Goal: Transaction & Acquisition: Subscribe to service/newsletter

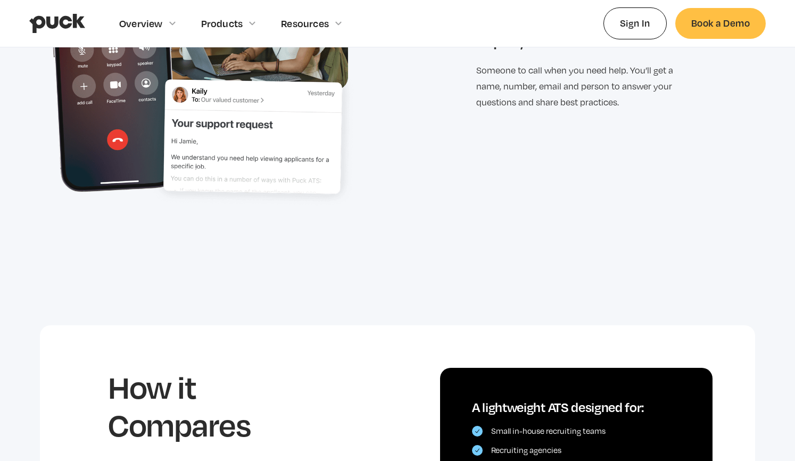
scroll to position [1831, 0]
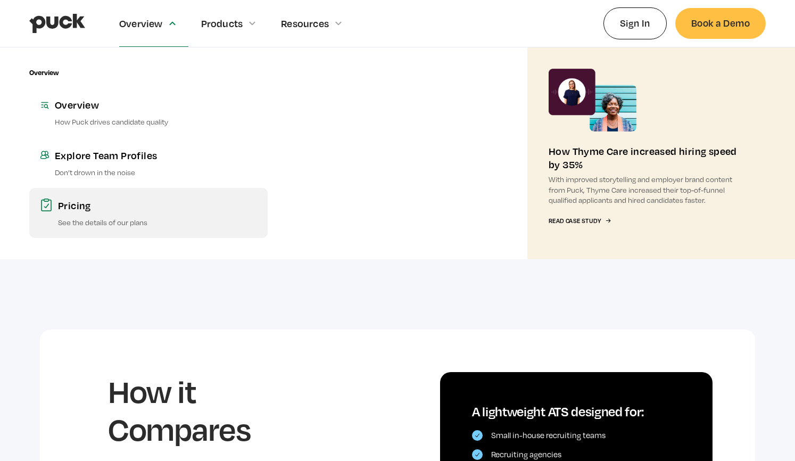
click at [85, 210] on div "Pricing" at bounding box center [157, 204] width 199 height 13
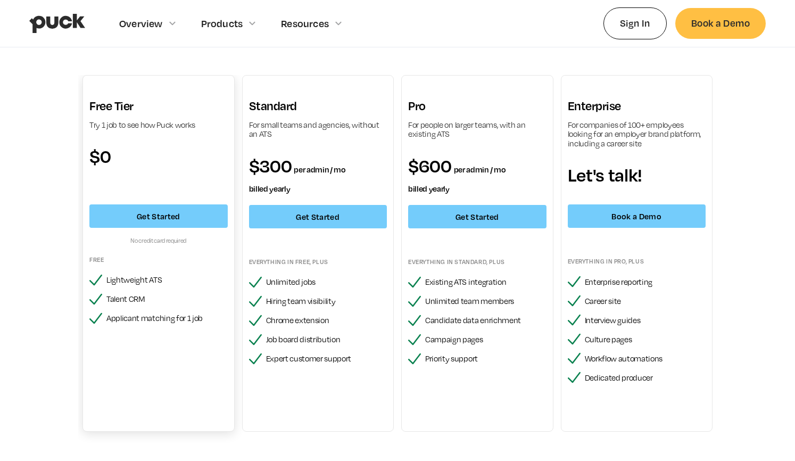
scroll to position [56, 0]
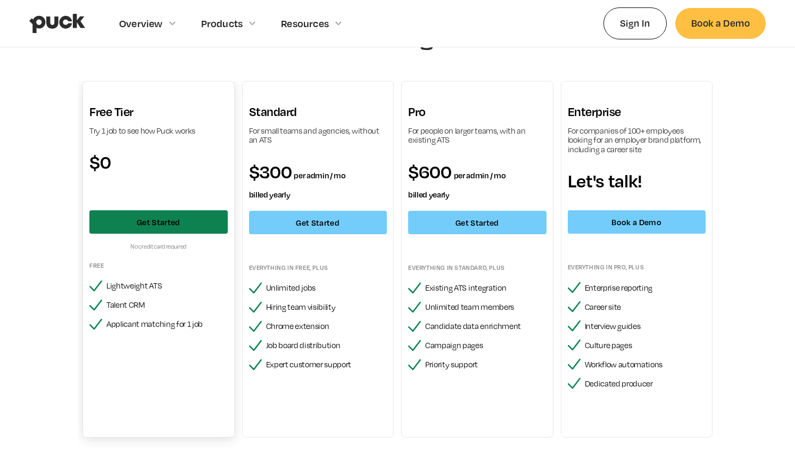
click at [153, 224] on link "Get Started" at bounding box center [158, 221] width 138 height 23
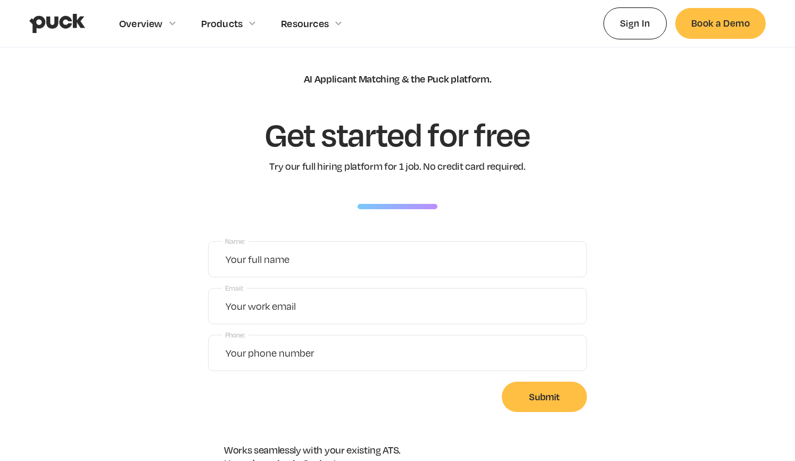
scroll to position [22, 0]
